Goal: Transaction & Acquisition: Purchase product/service

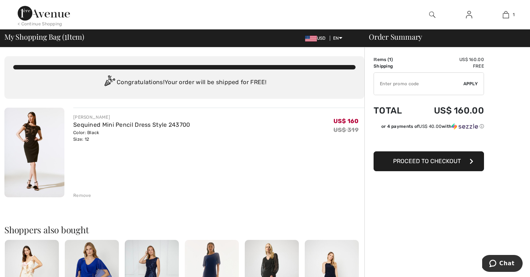
type input "NEW15"
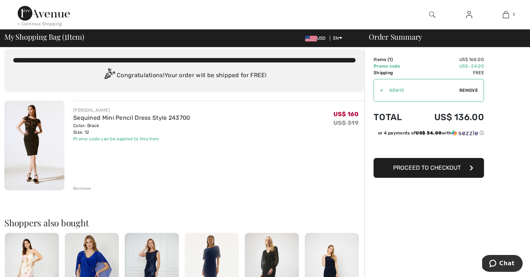
scroll to position [7, 0]
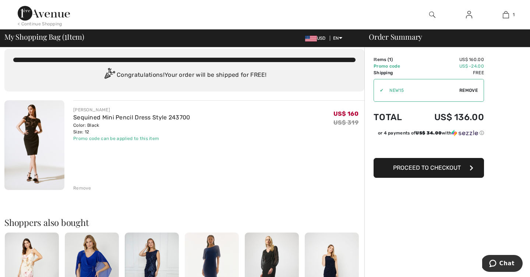
click at [429, 170] on span "Proceed to Checkout" at bounding box center [427, 168] width 68 height 7
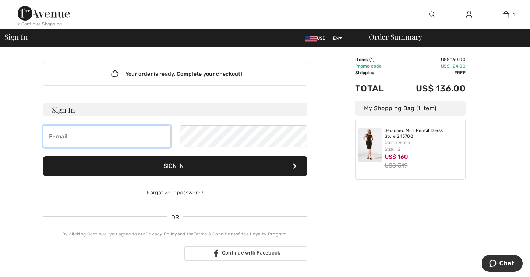
click at [102, 136] on input "email" at bounding box center [107, 136] width 128 height 22
click at [107, 139] on input "[EMAIL_ADDRESS][DOMAIN_NAME]" at bounding box center [107, 136] width 128 height 22
type input "s"
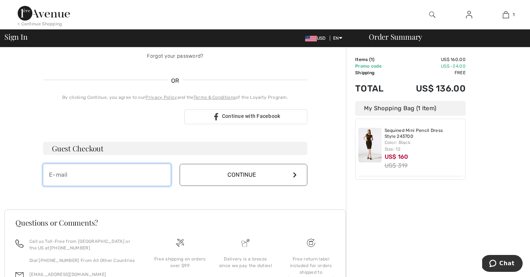
click at [131, 182] on input "email" at bounding box center [107, 175] width 128 height 22
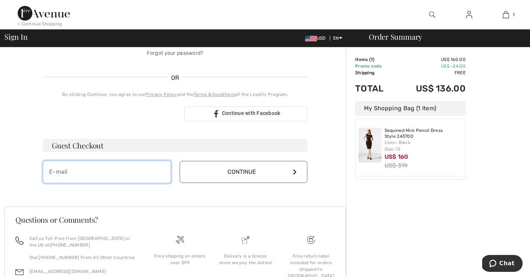
scroll to position [142, 0]
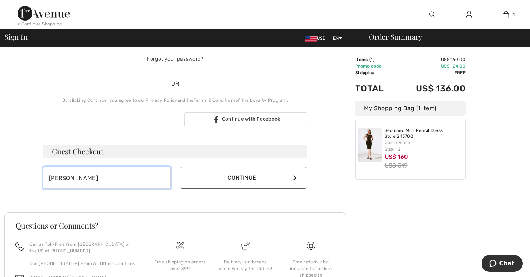
type input "sabbrit@aol.com"
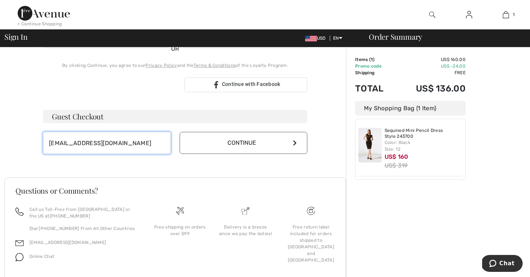
scroll to position [182, 0]
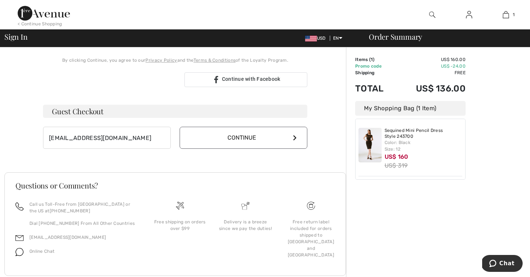
click at [264, 133] on button "Continue" at bounding box center [244, 138] width 128 height 22
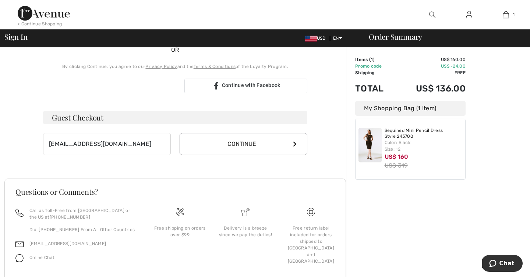
scroll to position [174, 0]
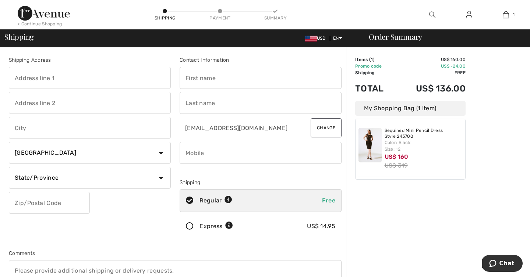
click at [211, 80] on input "text" at bounding box center [261, 78] width 162 height 22
type input "Sabine"
type input "[STREET_ADDRESS]"
type input "Warren"
select select "US"
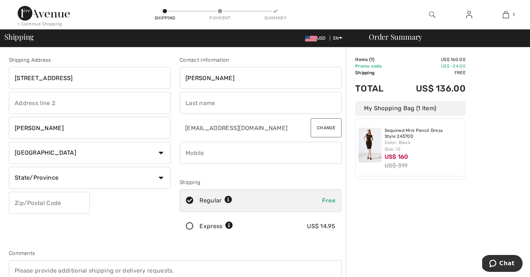
select select "NJ"
type input "07059"
type input "Barrett"
type input "9086473600"
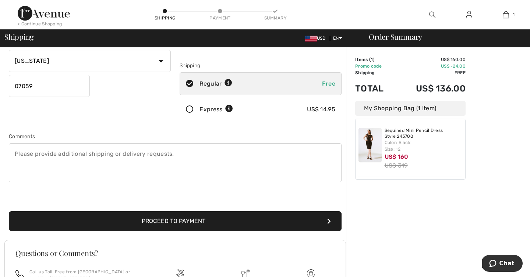
scroll to position [121, 0]
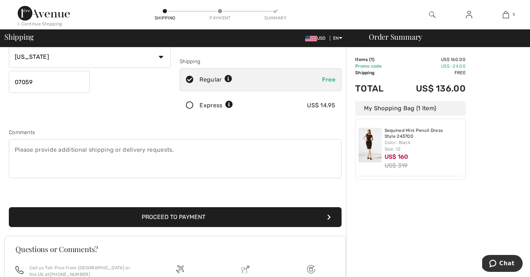
type input "Sabine"
click at [229, 105] on icon at bounding box center [229, 105] width 8 height 8
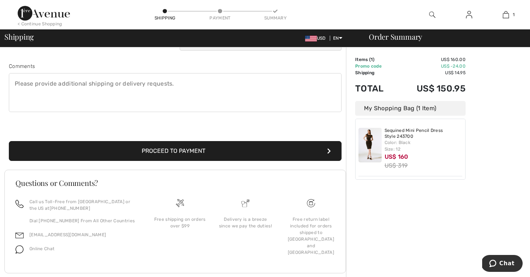
scroll to position [188, 0]
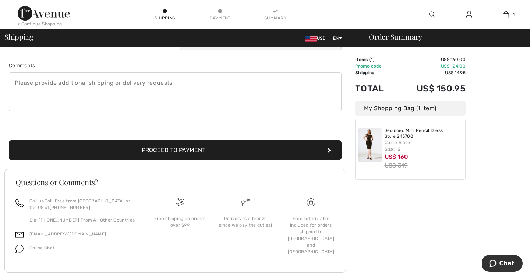
click at [205, 153] on button "Proceed to Payment" at bounding box center [175, 151] width 333 height 20
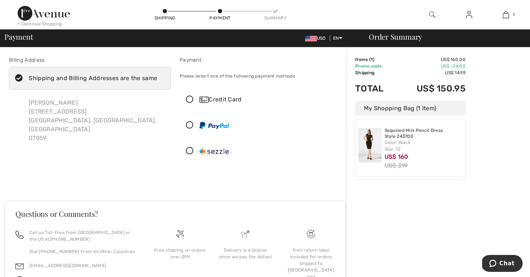
click at [191, 99] on icon at bounding box center [190, 100] width 20 height 8
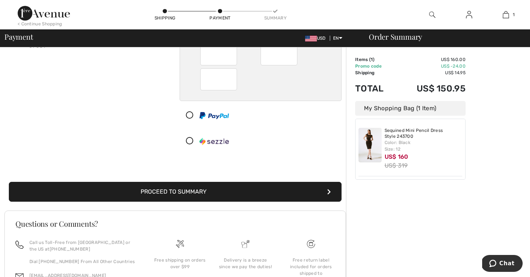
scroll to position [148, 0]
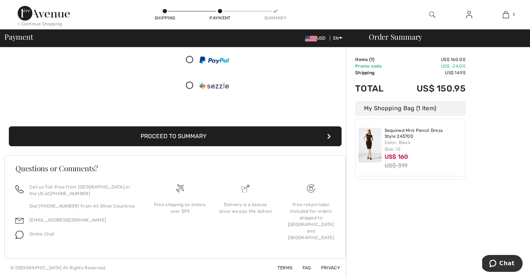
click at [235, 134] on button "Proceed to Summary" at bounding box center [175, 137] width 333 height 20
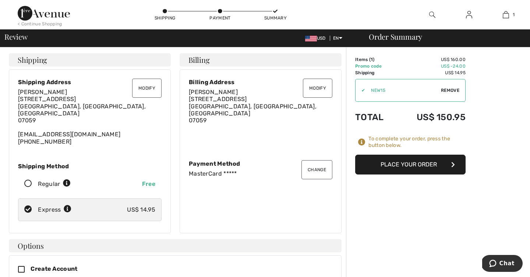
click at [414, 165] on button "Place Your Order" at bounding box center [410, 165] width 110 height 20
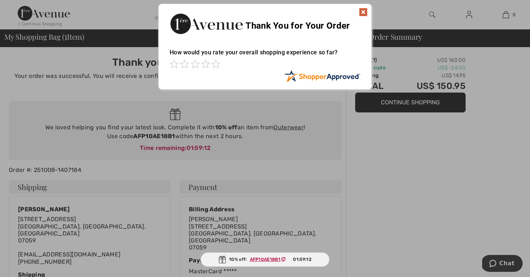
click at [365, 10] on img at bounding box center [363, 12] width 9 height 9
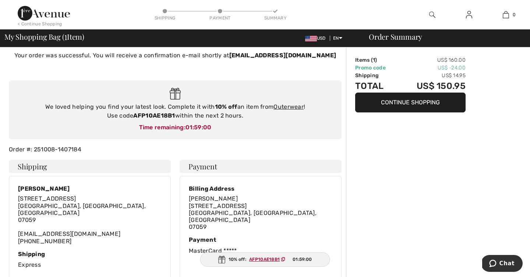
scroll to position [21, 0]
